Goal: Information Seeking & Learning: Find specific fact

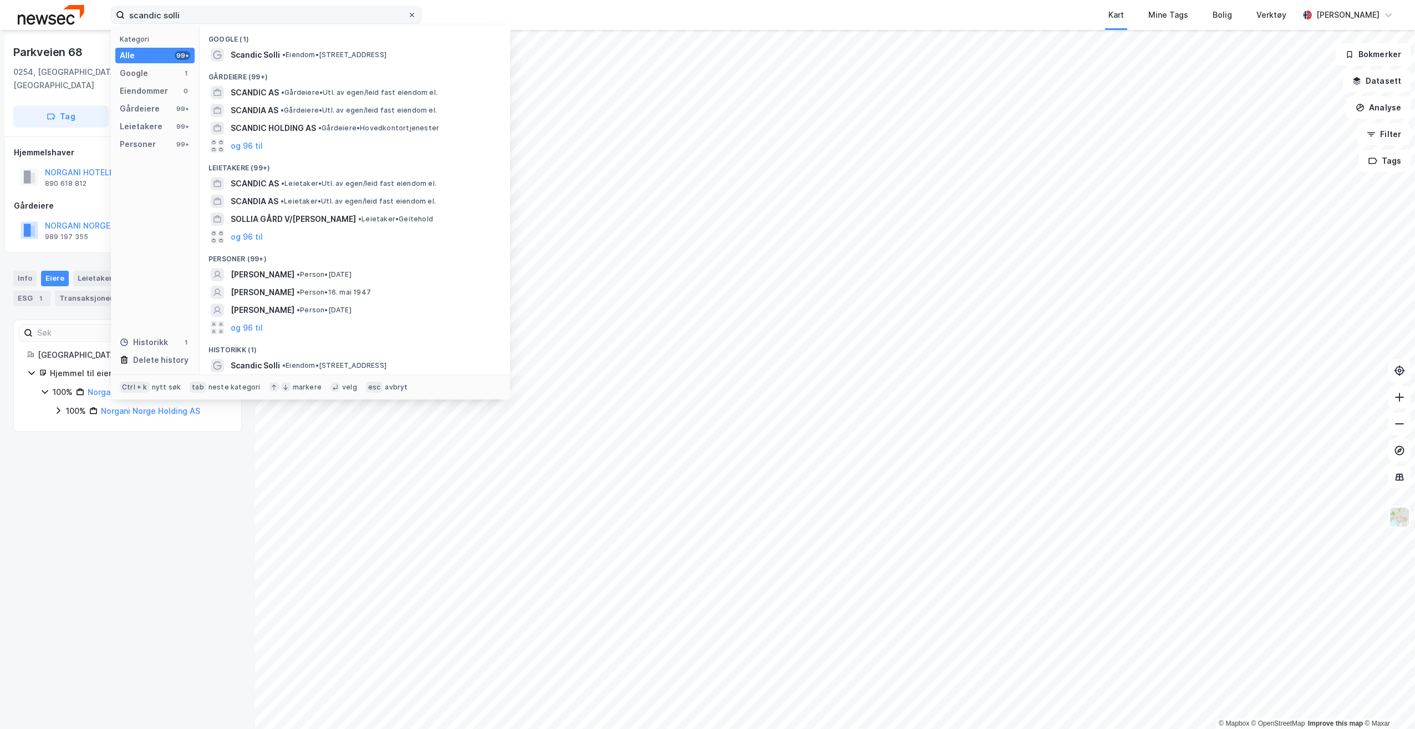
click at [410, 15] on icon at bounding box center [412, 15] width 7 height 7
click at [408, 15] on input "scandic solli" at bounding box center [266, 15] width 283 height 17
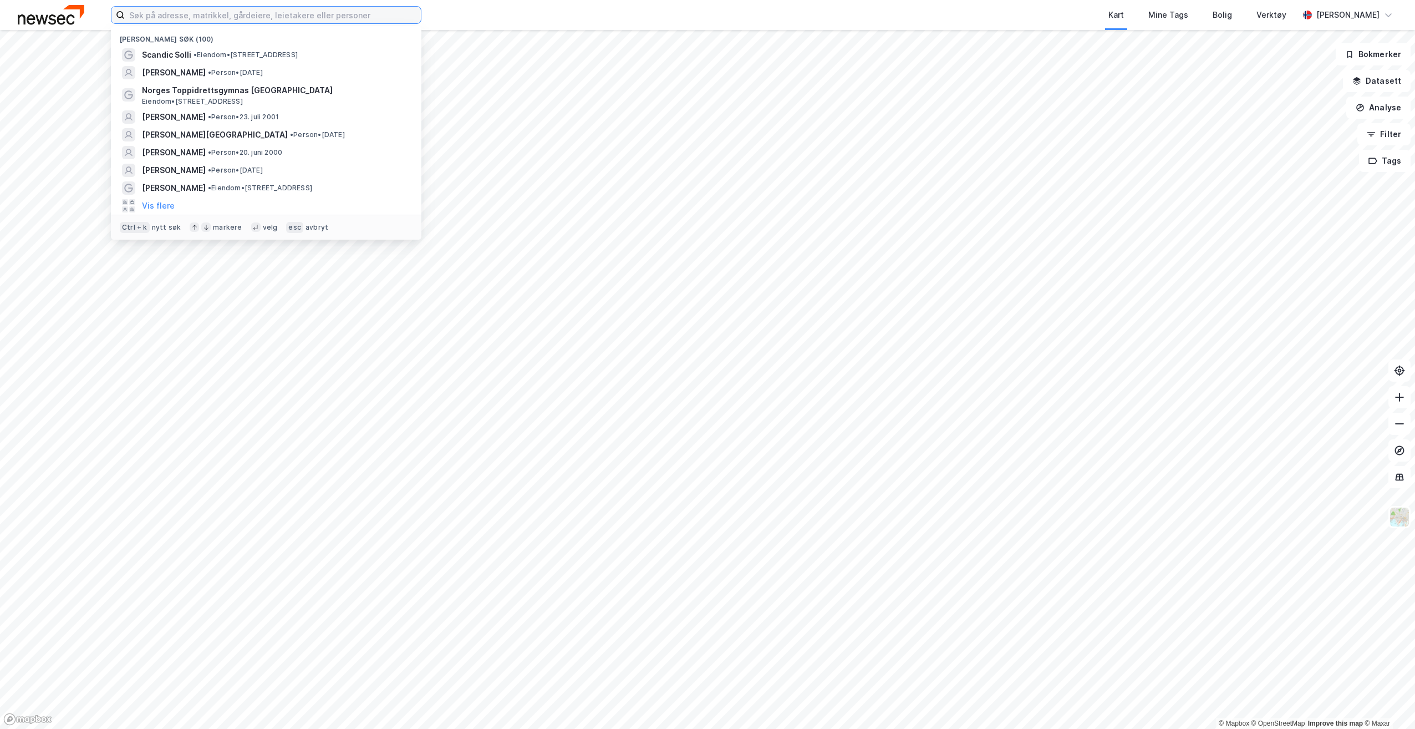
click at [410, 15] on input at bounding box center [273, 15] width 296 height 17
click at [243, 99] on span "Eiendom • [STREET_ADDRESS]" at bounding box center [192, 101] width 101 height 9
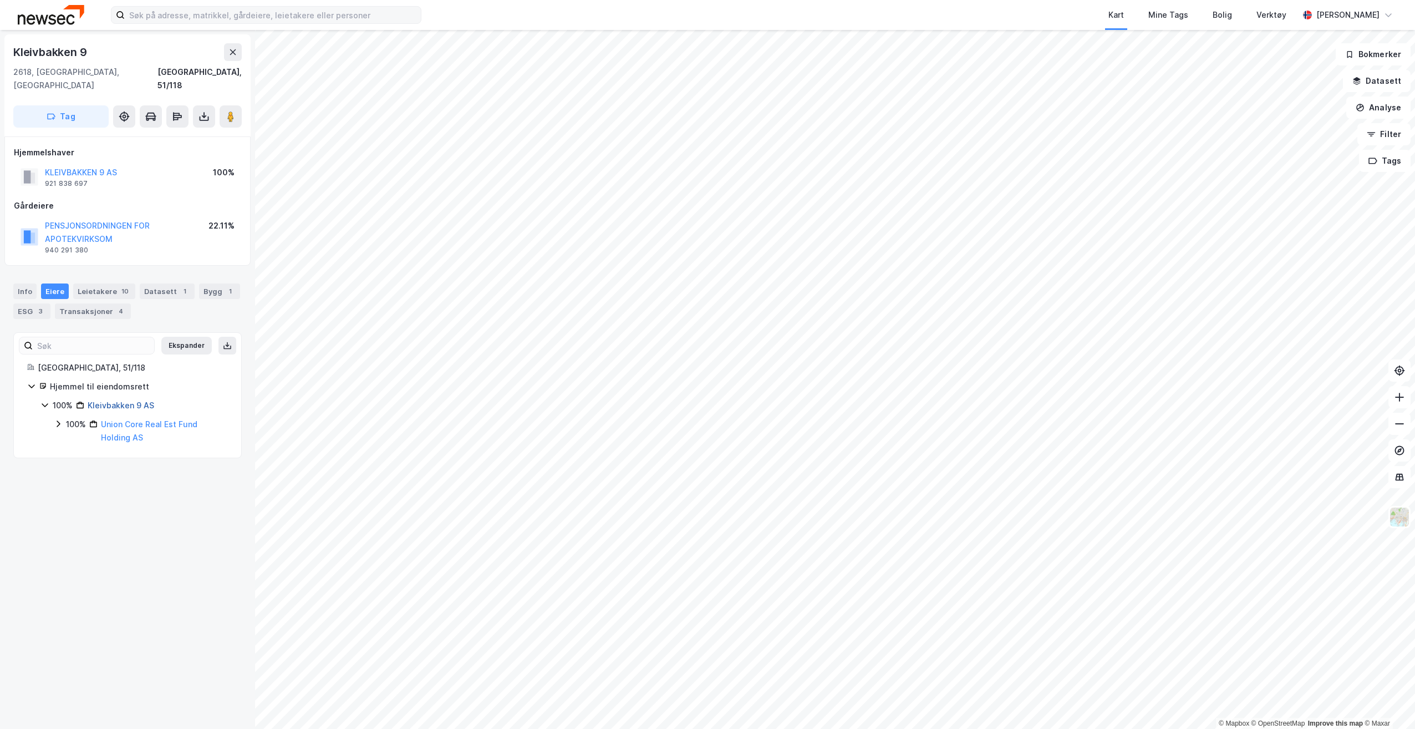
click at [118, 400] on link "Kleivbakken 9 AS" at bounding box center [121, 404] width 67 height 9
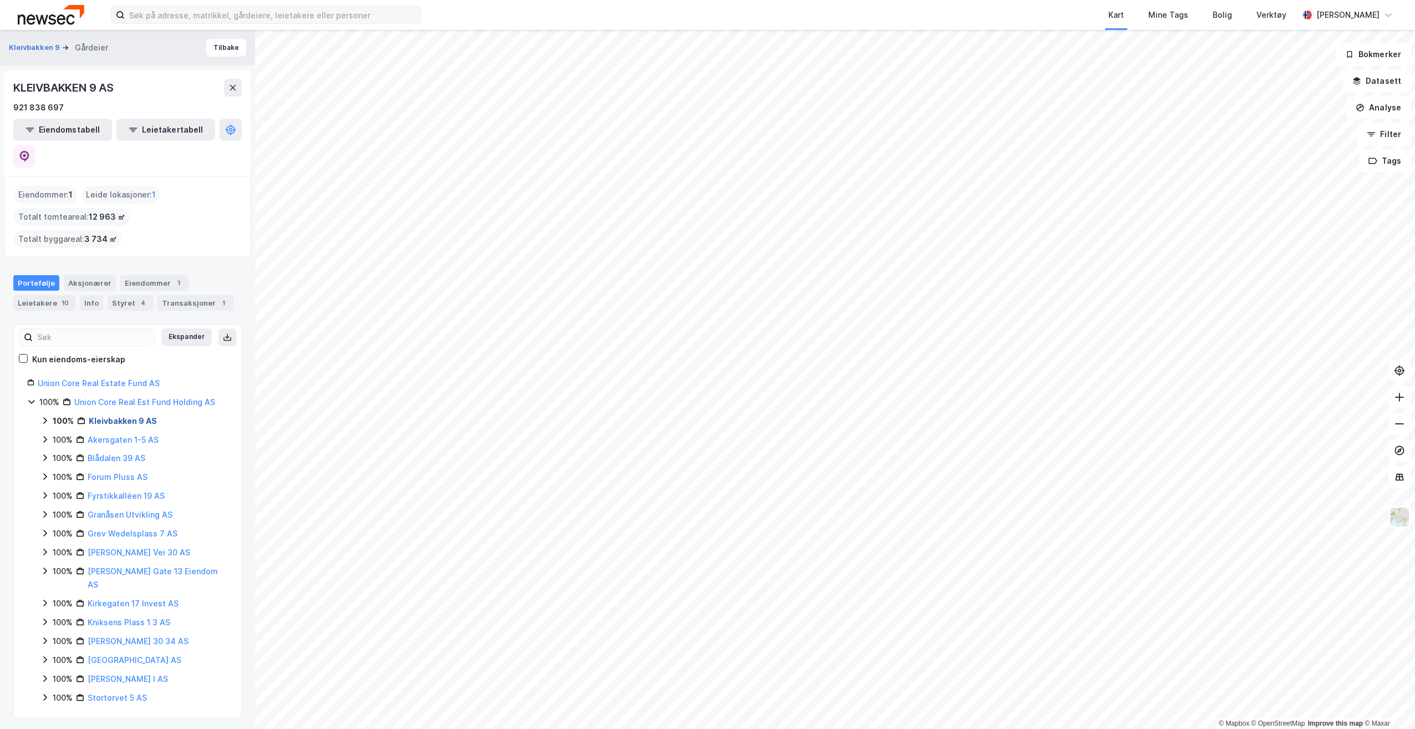
click at [101, 416] on link "Kleivbakken 9 AS" at bounding box center [123, 420] width 68 height 9
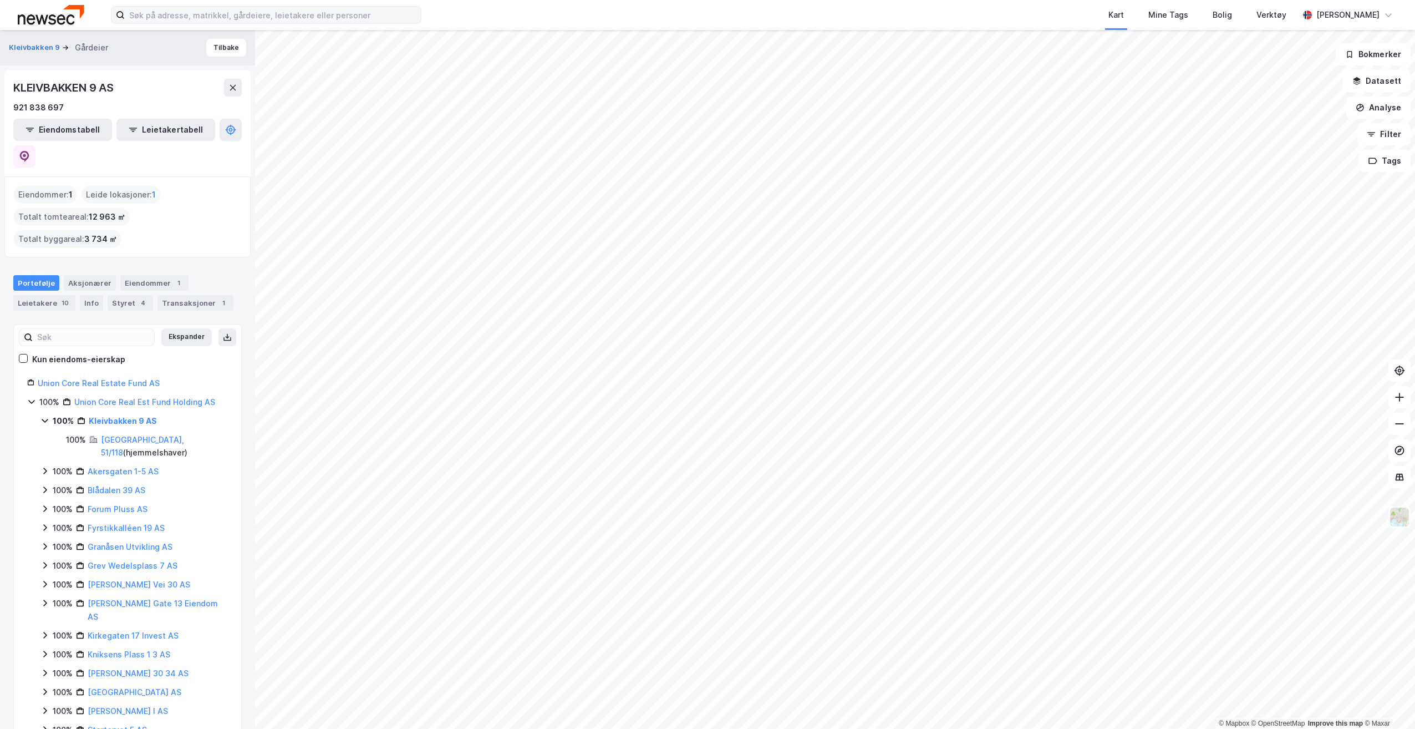
click at [174, 262] on div "Portefølje Aksjonærer Eiendommer 1 Leietakere 10 Info Styret 4 Transaksjoner 1" at bounding box center [127, 288] width 255 height 53
click at [179, 295] on div "Transaksjoner 1" at bounding box center [195, 303] width 76 height 16
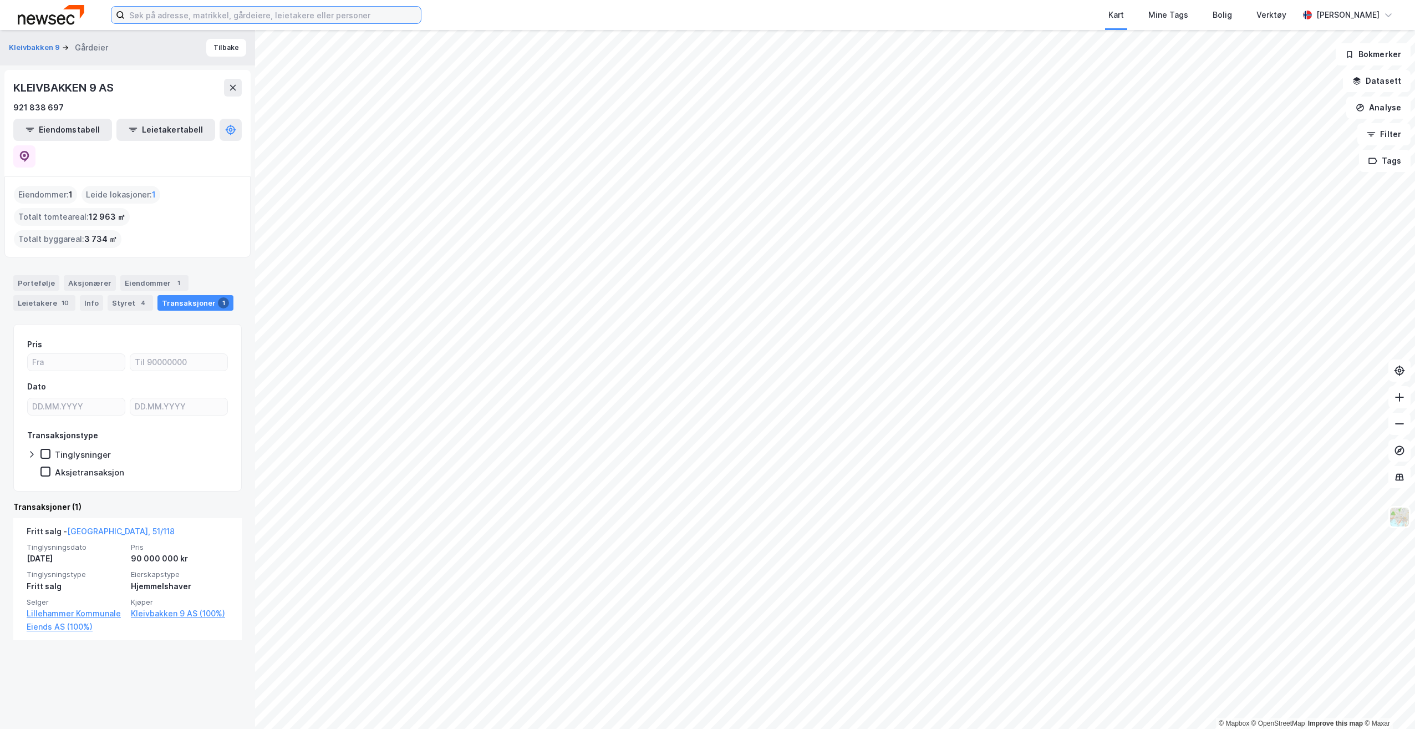
click at [289, 16] on input at bounding box center [273, 15] width 296 height 17
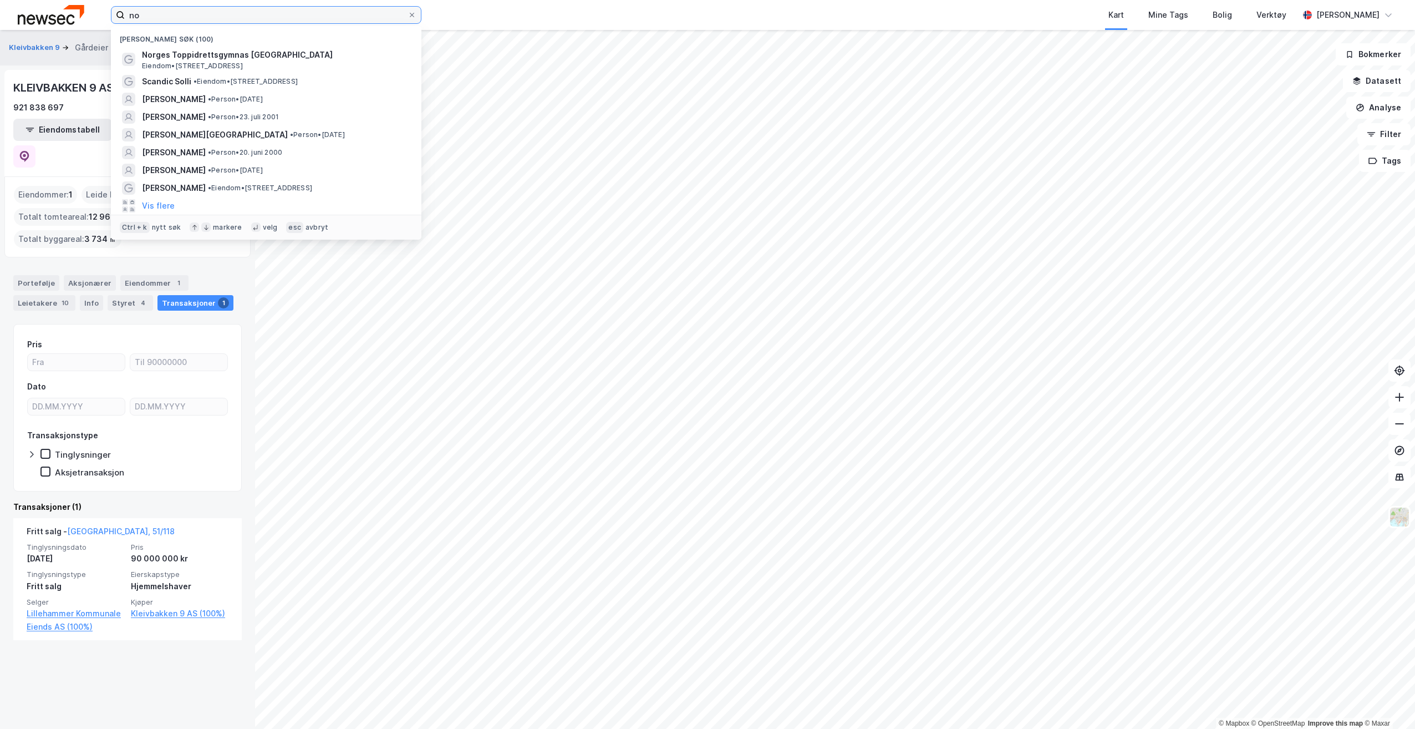
type input "n"
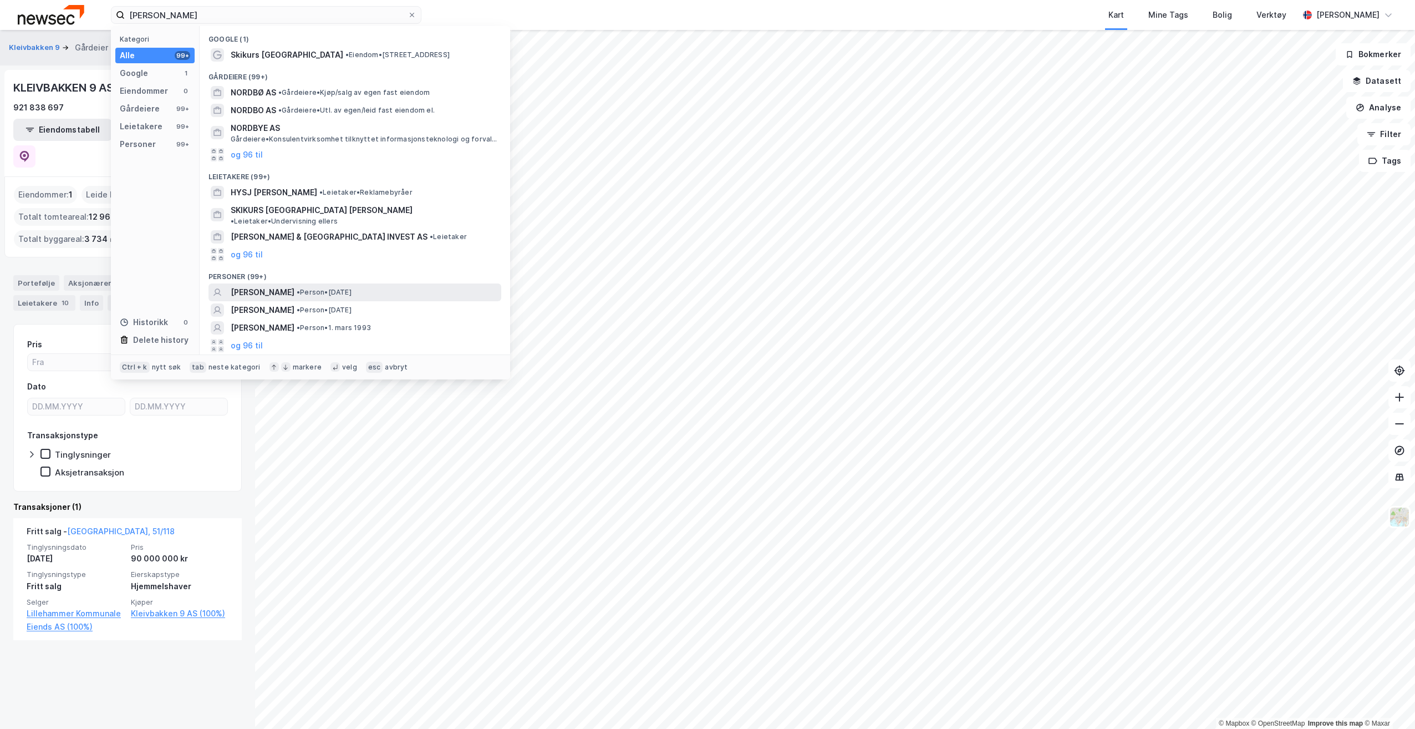
click at [307, 288] on span "• Person • [DATE]" at bounding box center [324, 292] width 55 height 9
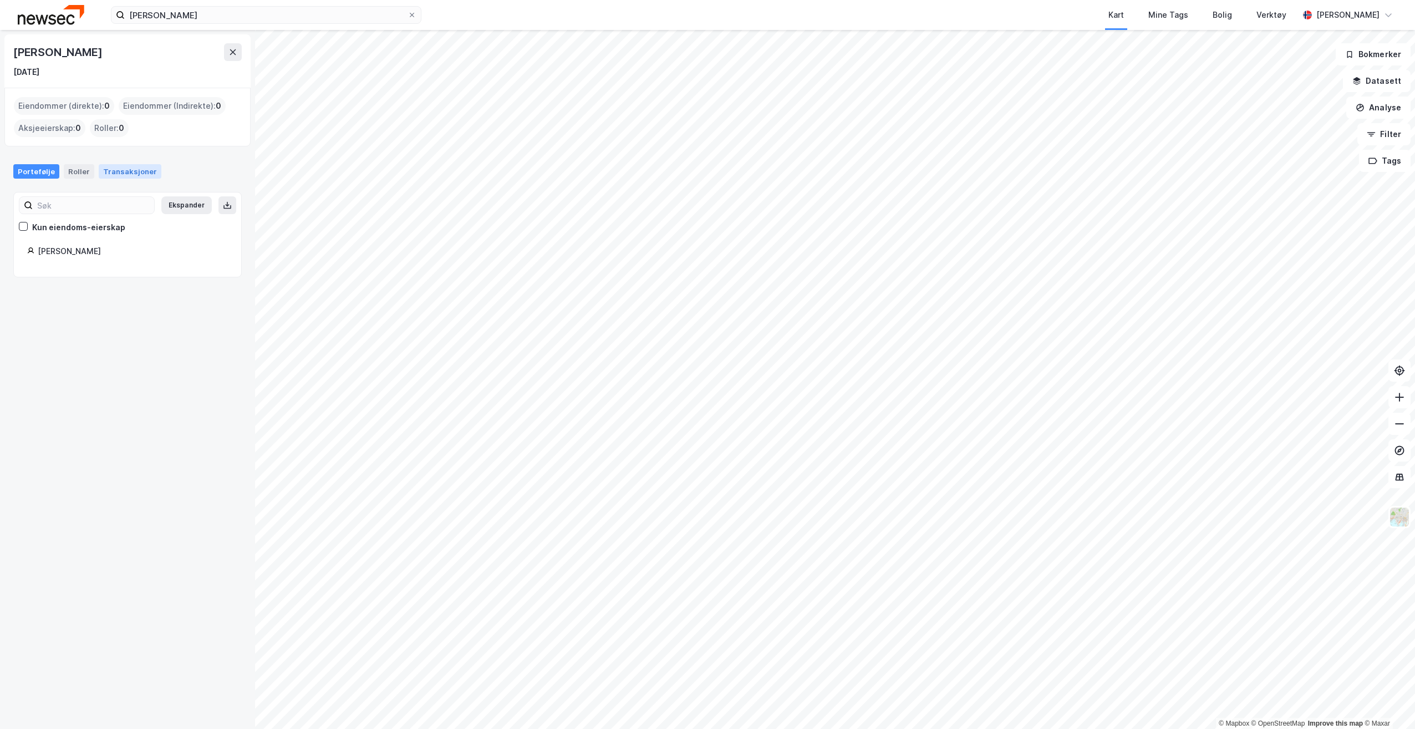
click at [99, 167] on div "Transaksjoner" at bounding box center [130, 171] width 63 height 14
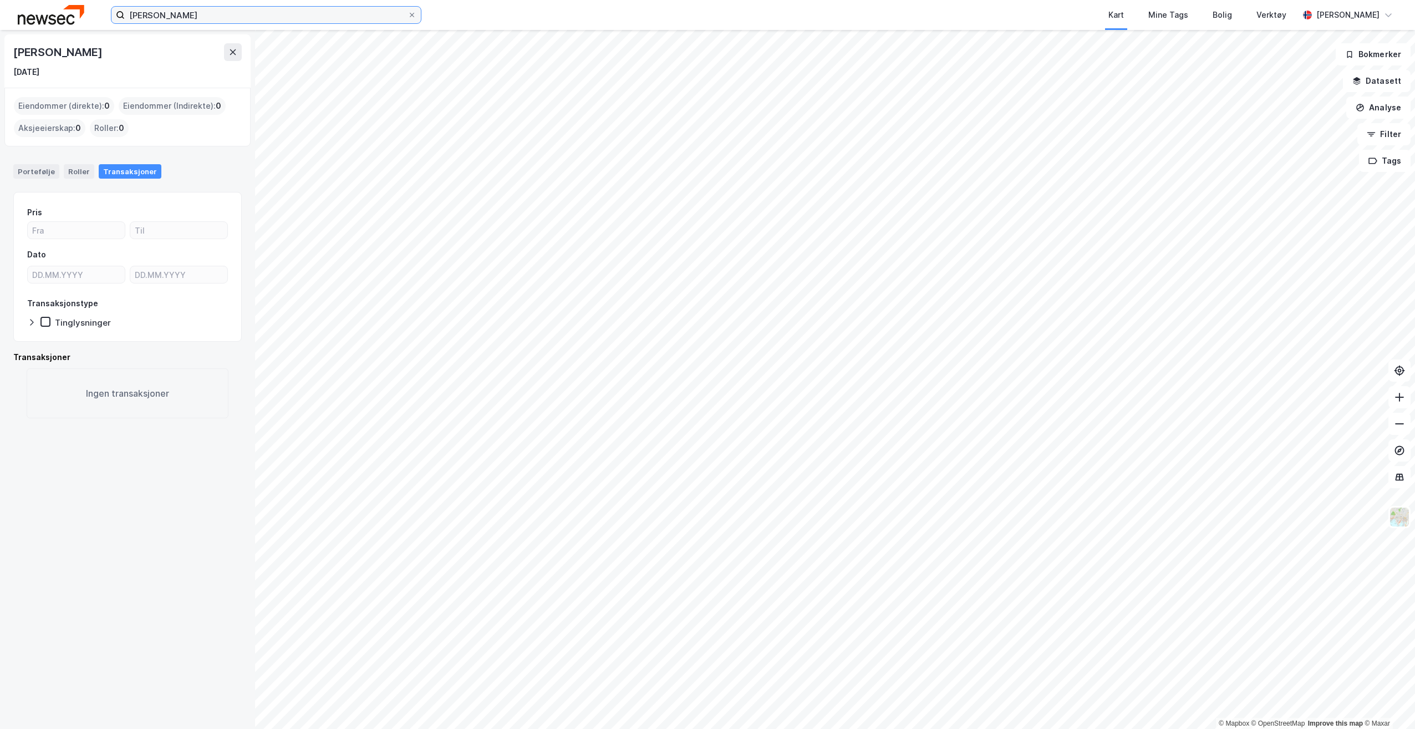
click at [200, 12] on input "[PERSON_NAME]" at bounding box center [266, 15] width 283 height 17
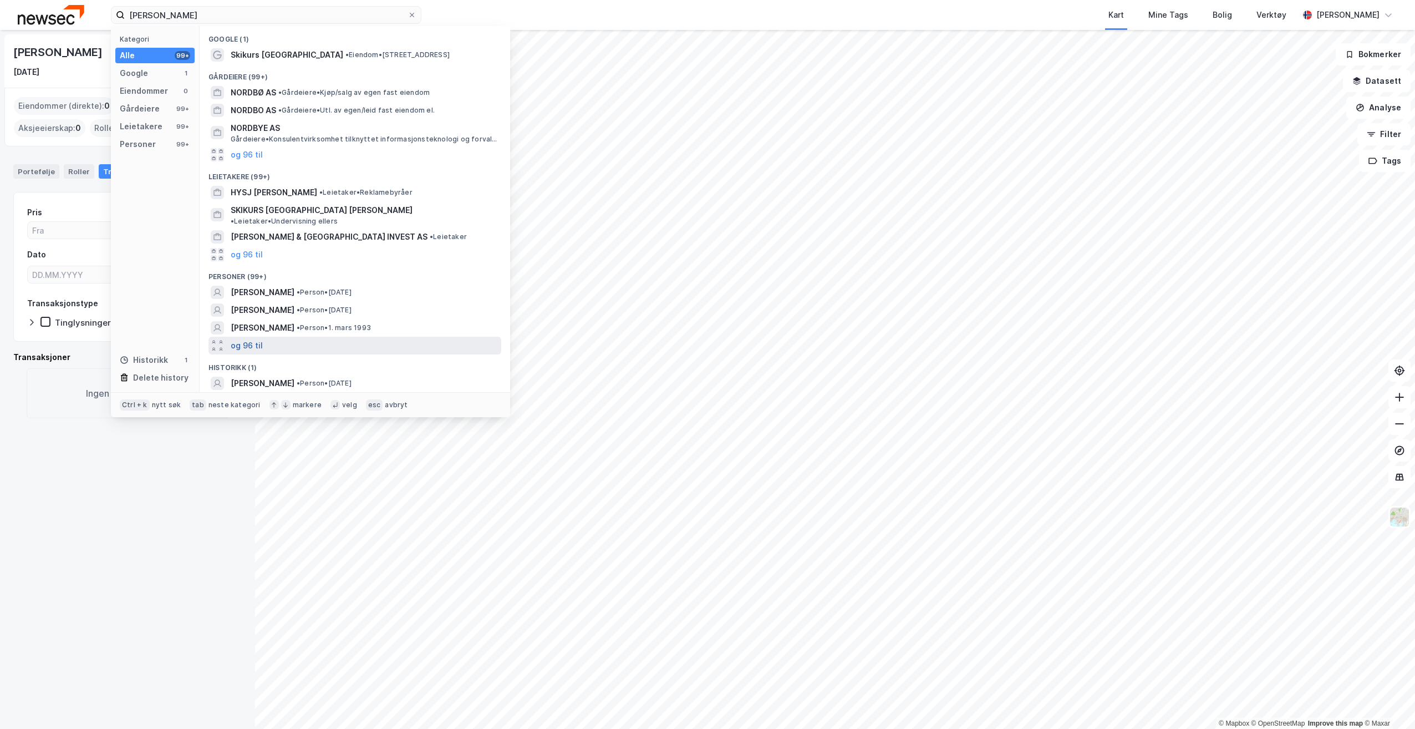
click at [257, 339] on button "og 96 til" at bounding box center [247, 345] width 32 height 13
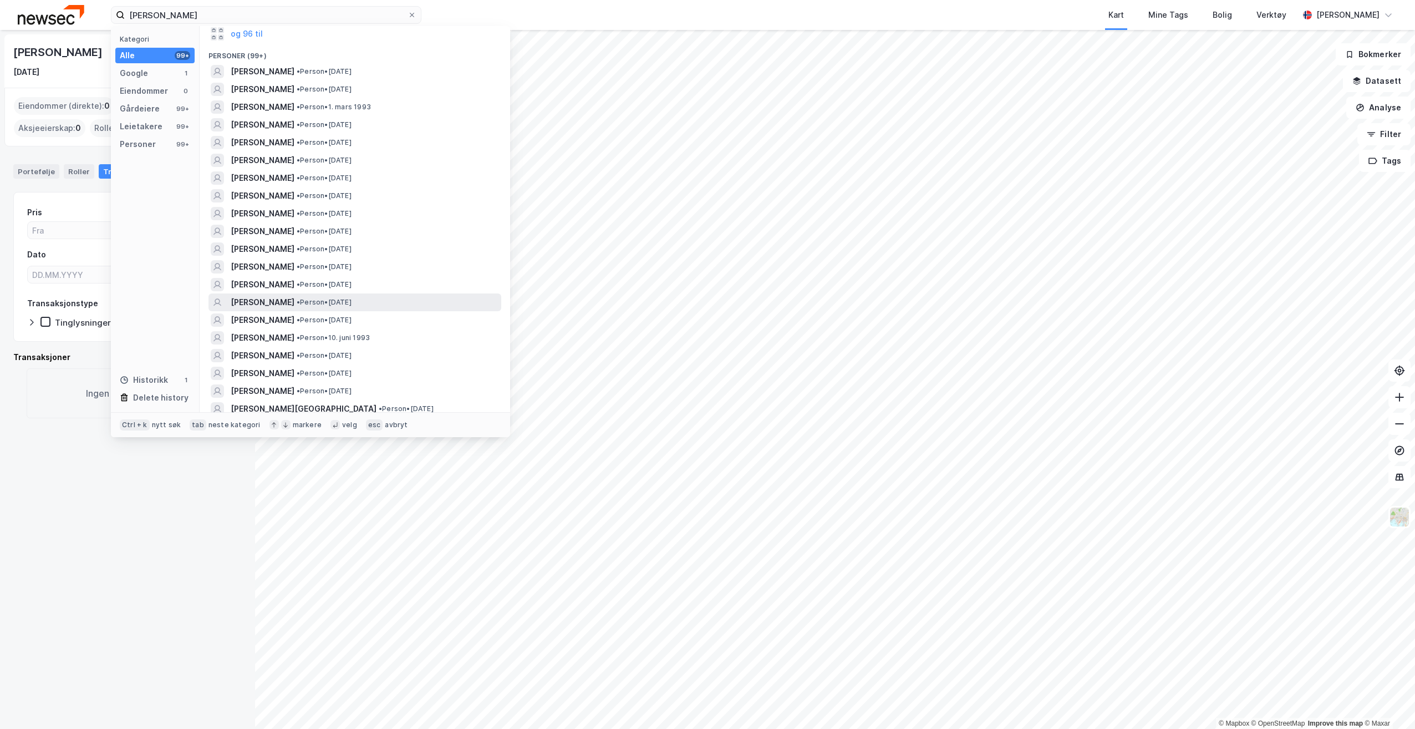
scroll to position [277, 0]
click at [248, 29] on span "[PERSON_NAME]" at bounding box center [263, 32] width 64 height 13
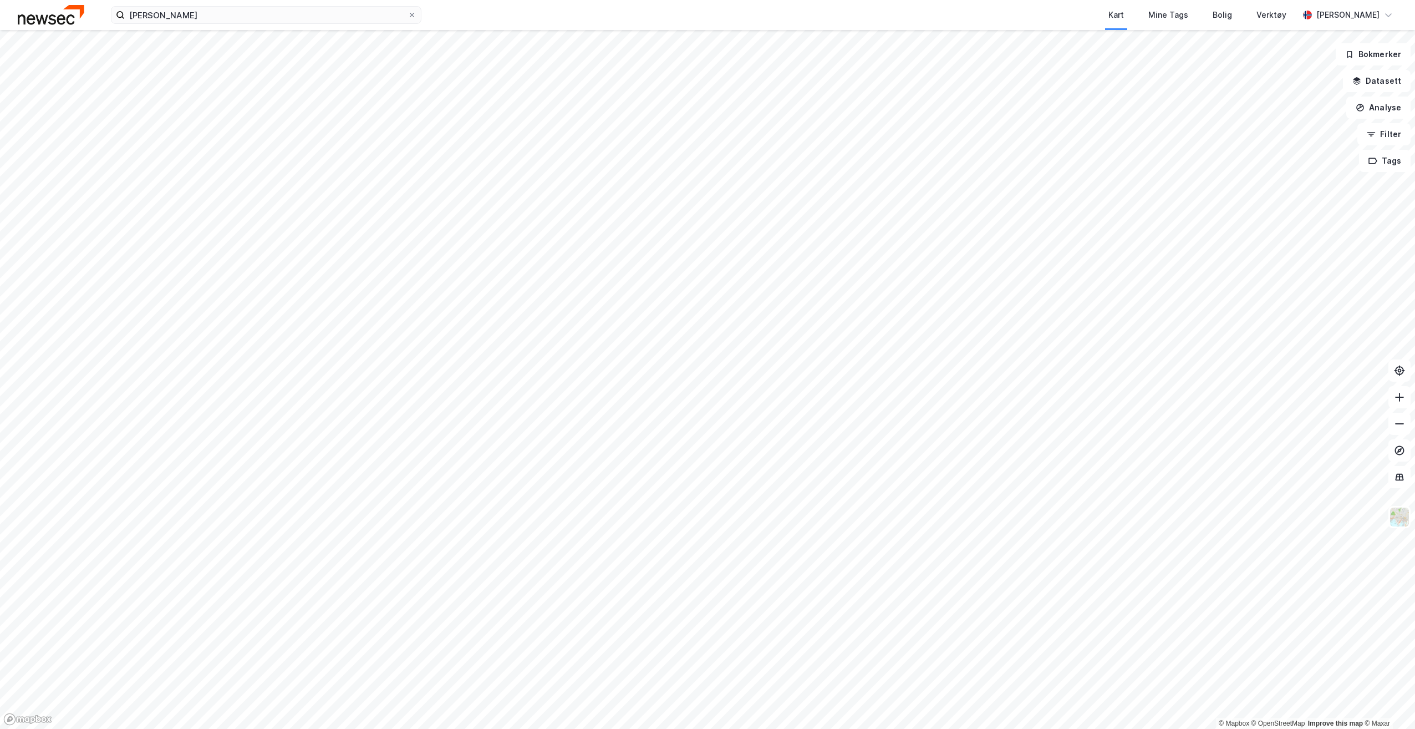
click at [219, 24] on div "[PERSON_NAME] Kart Mine Tags Bolig Verktøy [PERSON_NAME]" at bounding box center [707, 15] width 1415 height 30
click at [220, 18] on input "[PERSON_NAME]" at bounding box center [266, 15] width 283 height 17
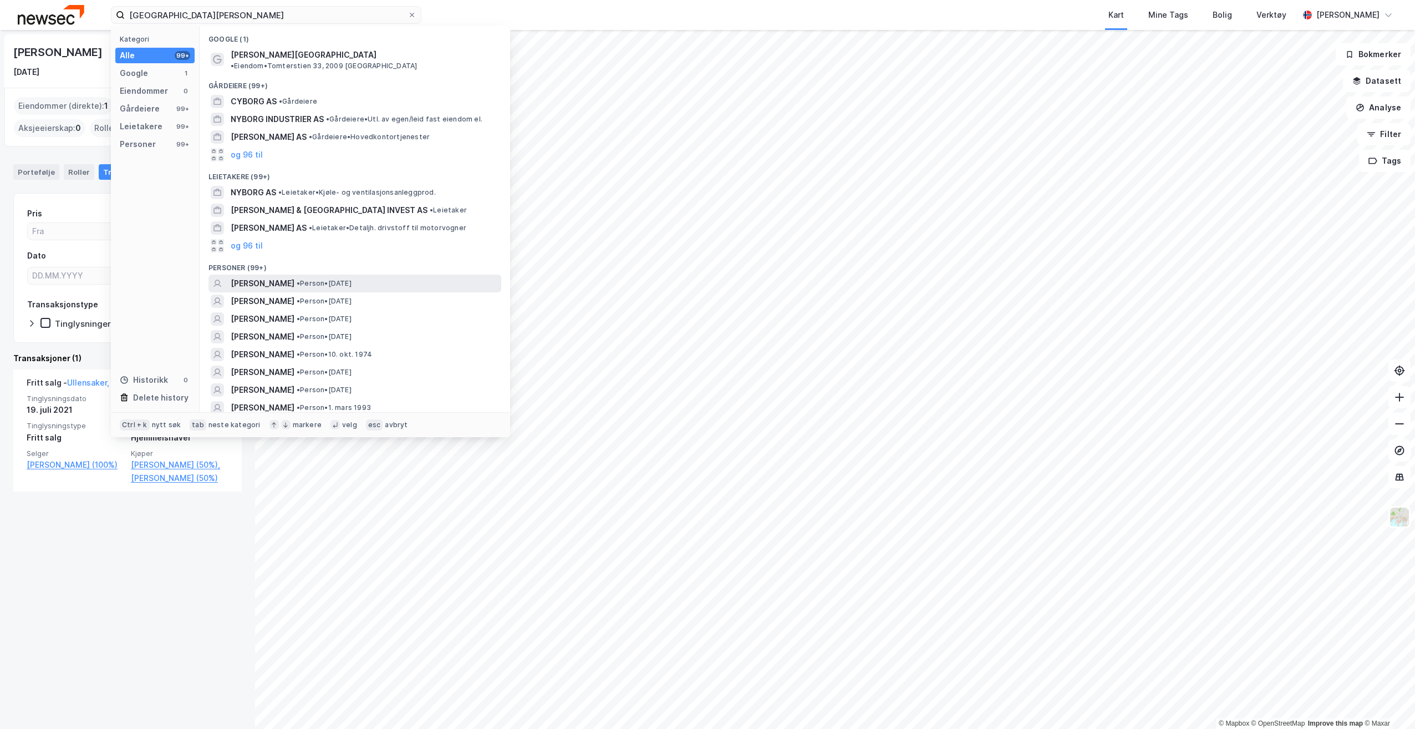
click at [294, 277] on span "[PERSON_NAME]" at bounding box center [263, 283] width 64 height 13
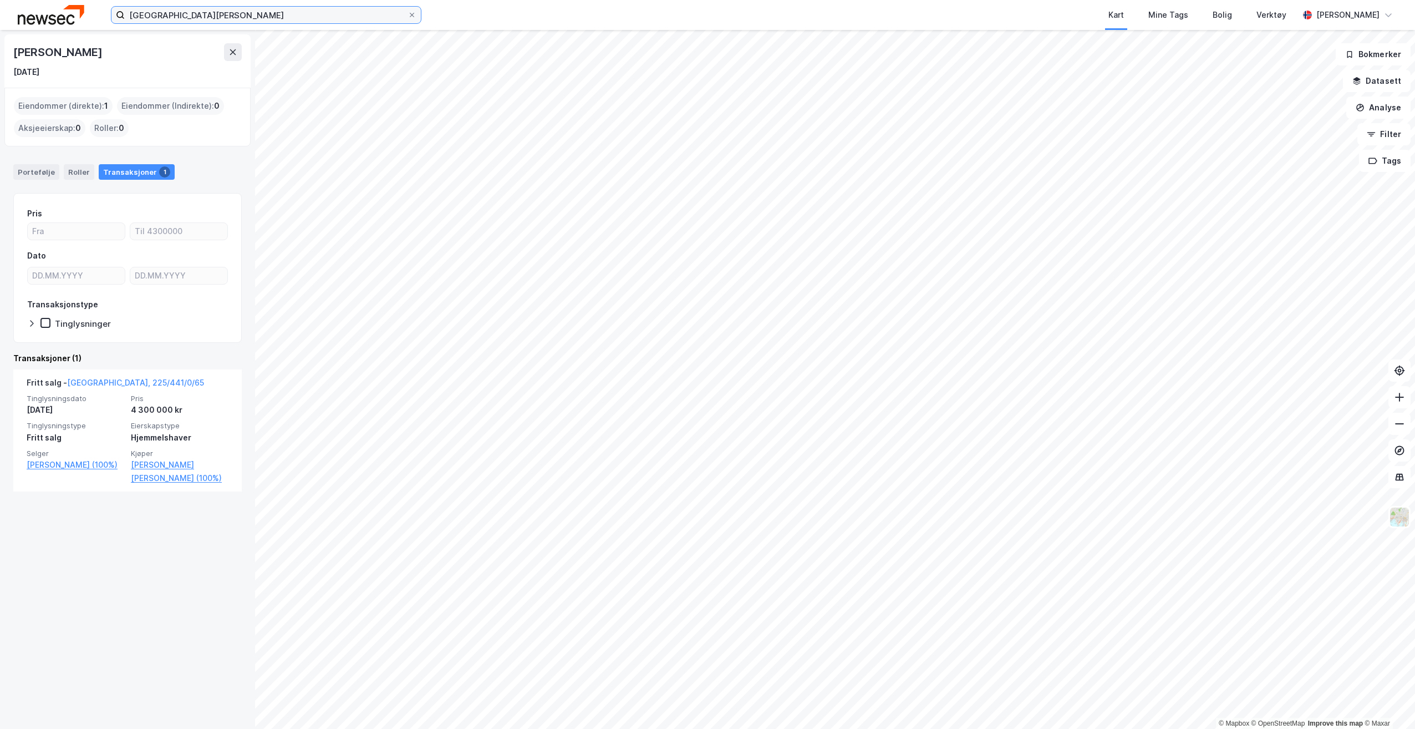
click at [294, 19] on input "[GEOGRAPHIC_DATA][PERSON_NAME]" at bounding box center [266, 15] width 283 height 17
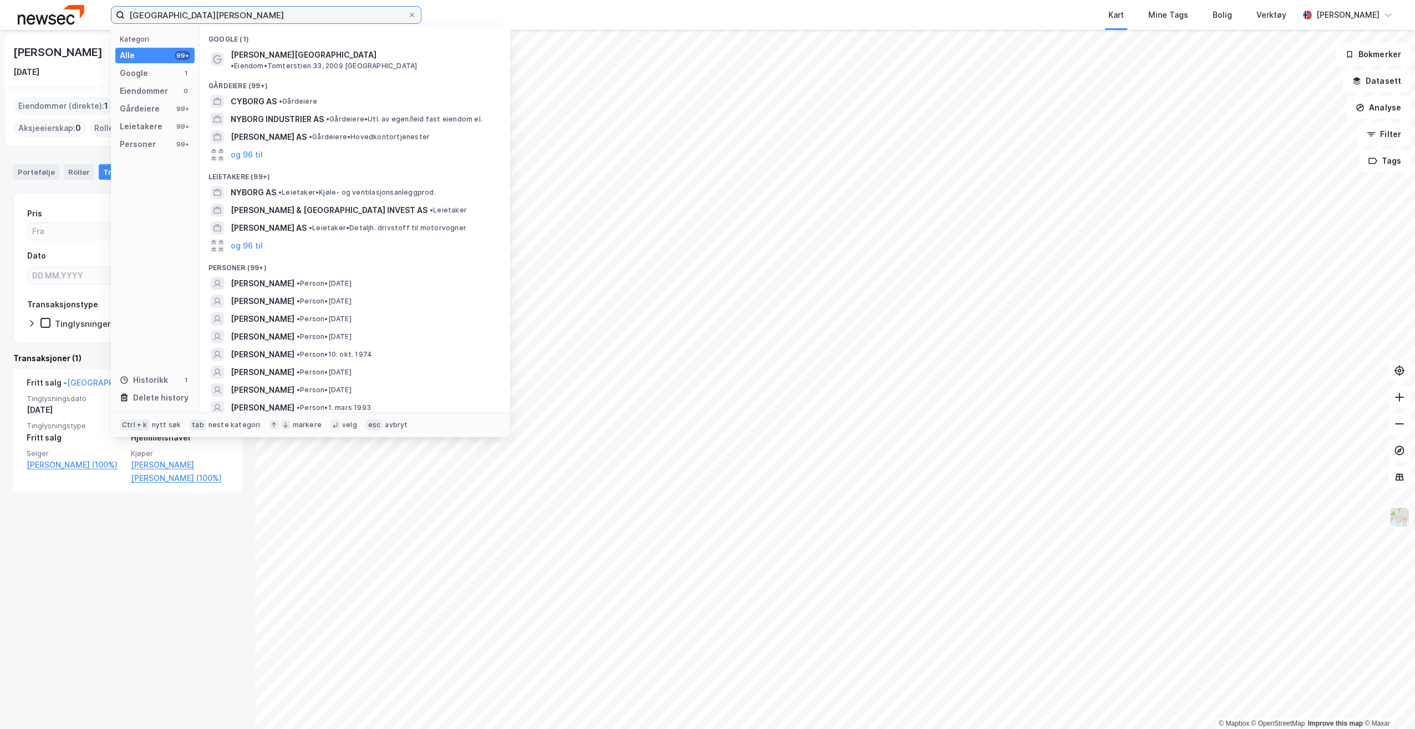
click at [294, 19] on input "[GEOGRAPHIC_DATA][PERSON_NAME]" at bounding box center [266, 15] width 283 height 17
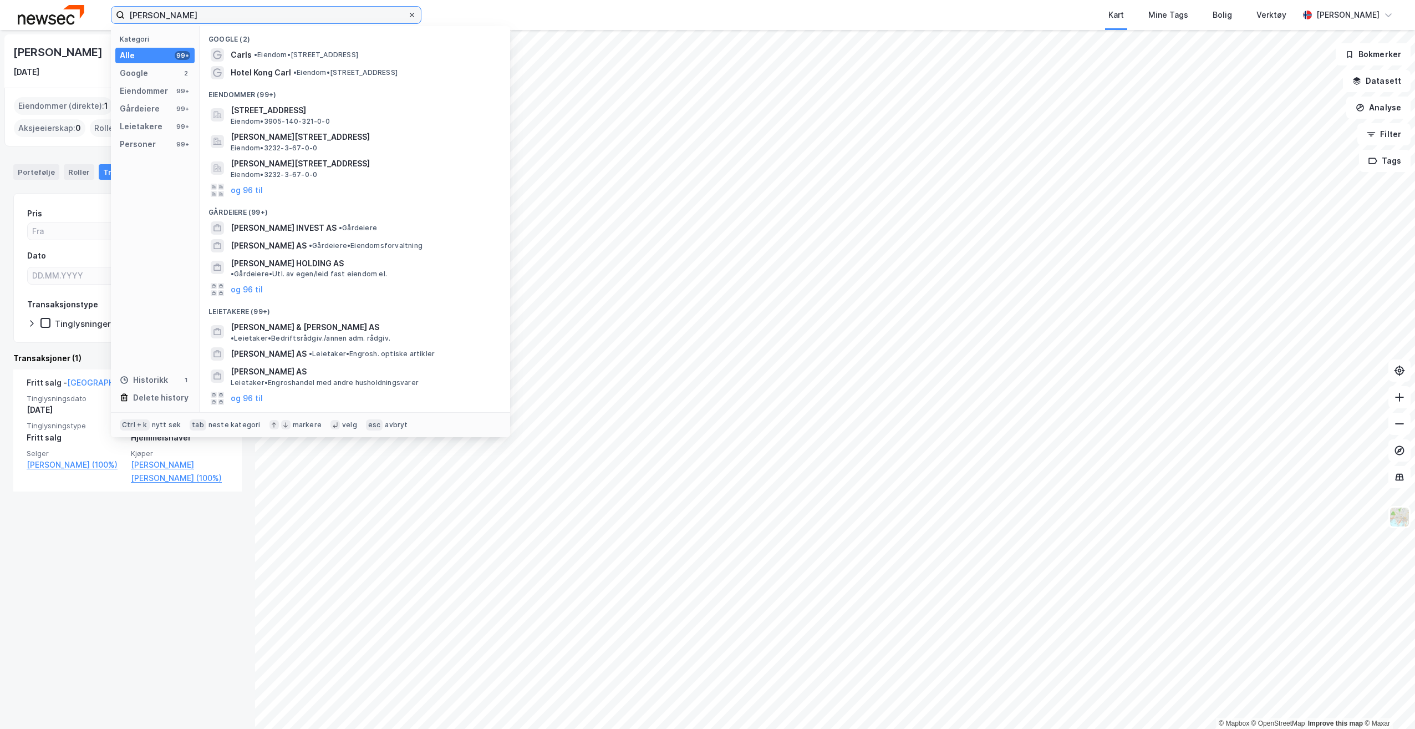
type input "[PERSON_NAME]"
click at [415, 11] on div at bounding box center [412, 15] width 7 height 9
click at [408, 11] on input "[PERSON_NAME]" at bounding box center [266, 15] width 283 height 17
